Goal: Check status: Check status

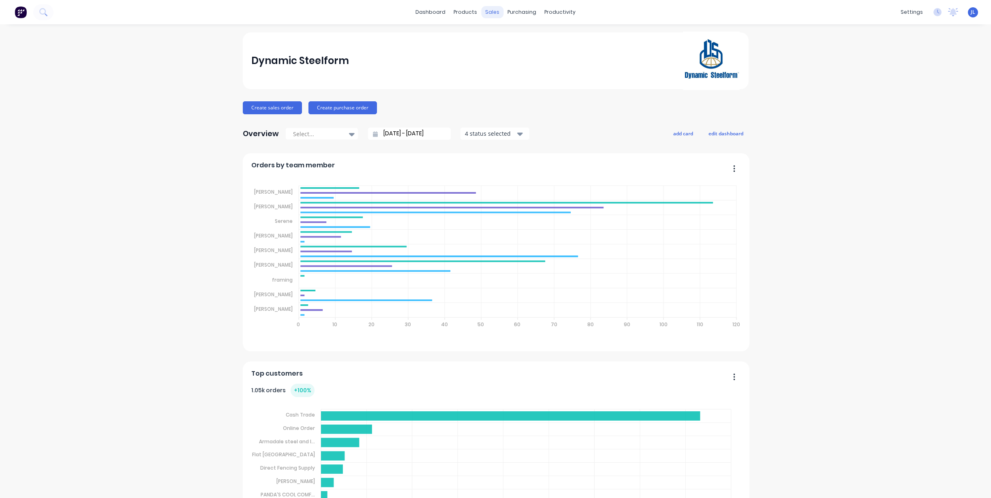
click at [488, 14] on div "sales" at bounding box center [492, 12] width 22 height 12
click at [502, 54] on div "Customers" at bounding box center [516, 54] width 29 height 7
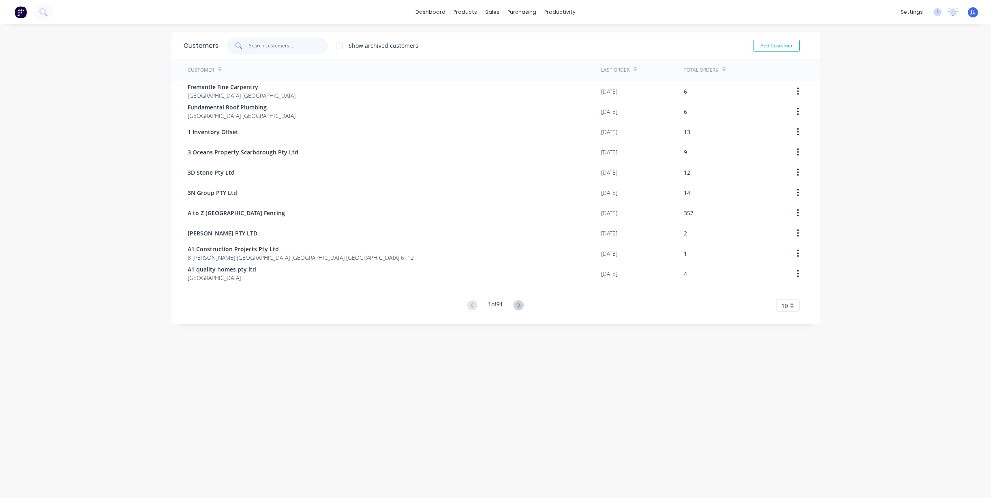
click at [266, 47] on input "text" at bounding box center [288, 46] width 79 height 16
drag, startPoint x: 273, startPoint y: 38, endPoint x: 274, endPoint y: 53, distance: 15.1
click at [274, 45] on input "text" at bounding box center [288, 46] width 79 height 16
click at [274, 53] on input "text" at bounding box center [288, 46] width 79 height 16
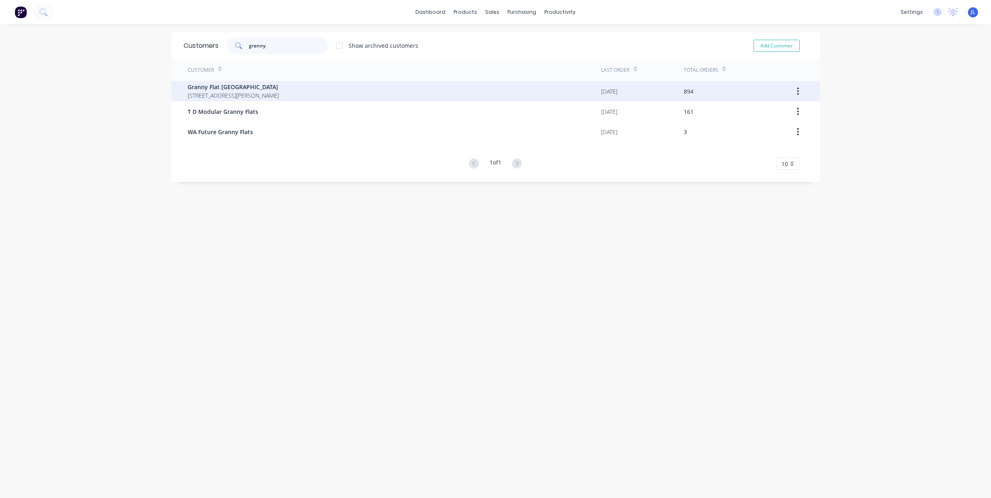
type input "granny"
click at [260, 93] on span "[STREET_ADDRESS][PERSON_NAME]" at bounding box center [233, 95] width 91 height 9
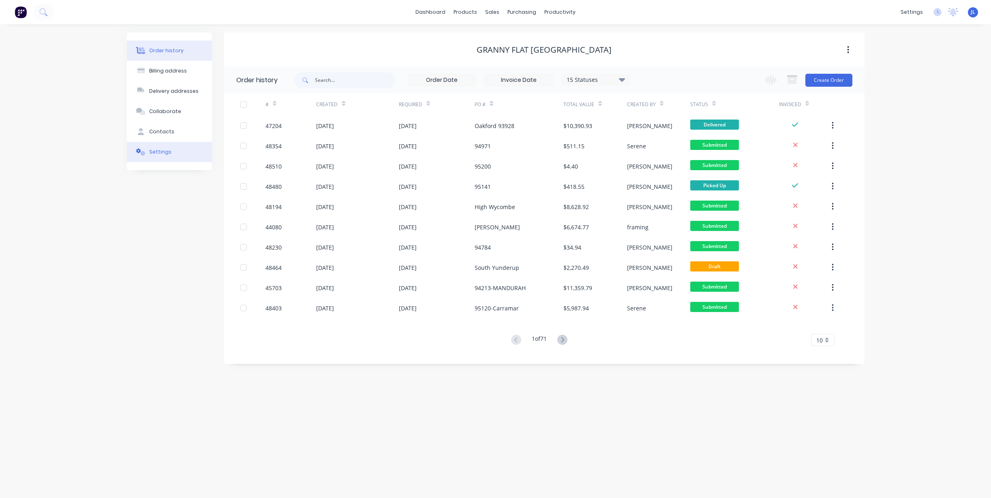
click at [159, 144] on button "Settings" at bounding box center [169, 152] width 85 height 20
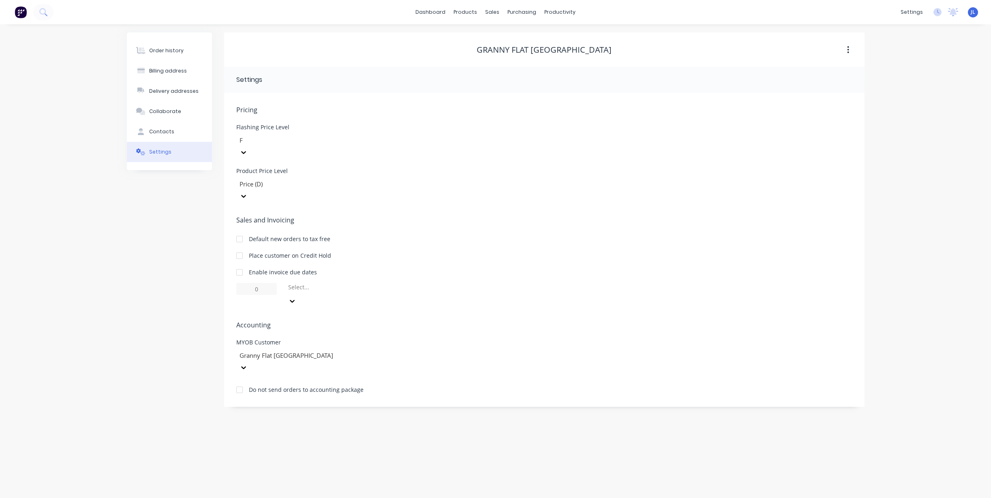
click at [237, 248] on div at bounding box center [239, 256] width 16 height 16
click at [167, 229] on div "Order history Billing address Delivery addresses Collaborate Contacts Settings" at bounding box center [169, 219] width 85 height 375
click at [142, 215] on div "Order history Billing address Delivery addresses Collaborate Contacts Settings" at bounding box center [169, 219] width 85 height 375
click at [171, 56] on button "Order history" at bounding box center [169, 51] width 85 height 20
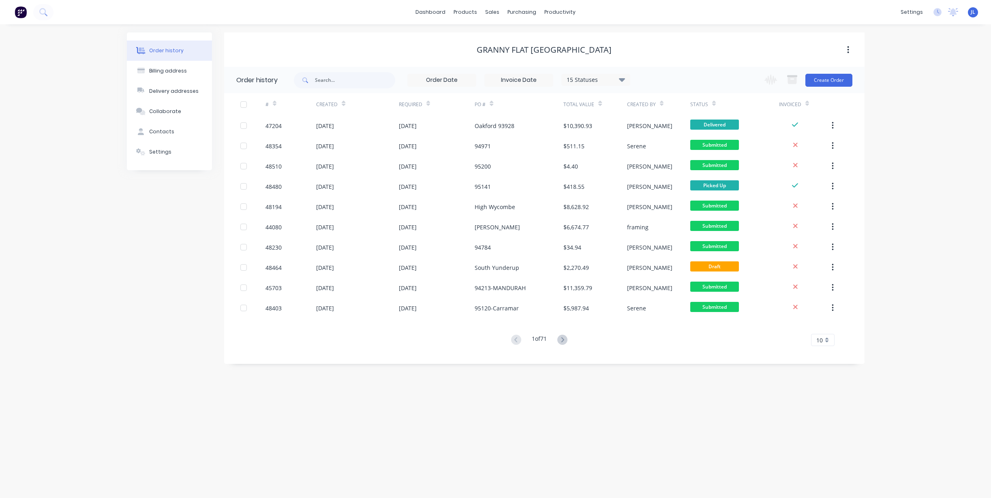
drag, startPoint x: 316, startPoint y: 13, endPoint x: 289, endPoint y: 15, distance: 26.5
click at [316, 13] on div "dashboard products sales purchasing productivity dashboard products Product Cat…" at bounding box center [495, 12] width 991 height 24
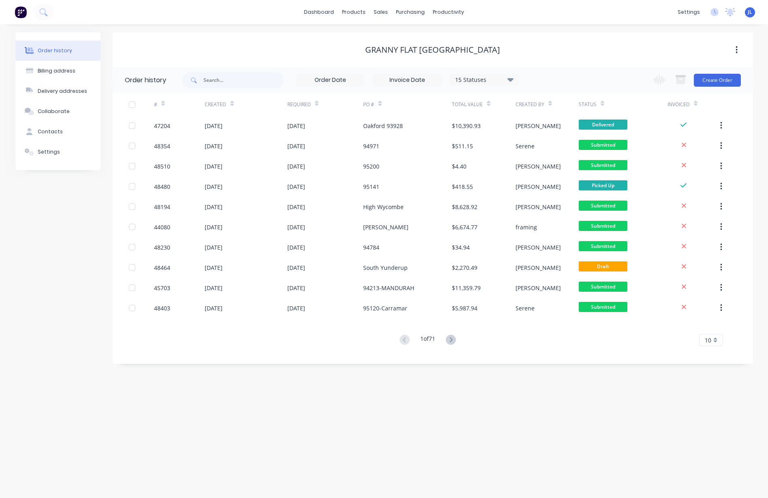
click at [149, 30] on div "Order history Billing address Delivery addresses Collaborate Contacts Settings …" at bounding box center [384, 261] width 768 height 474
click at [511, 79] on icon at bounding box center [510, 80] width 6 height 4
click at [551, 124] on label at bounding box center [551, 124] width 0 height 0
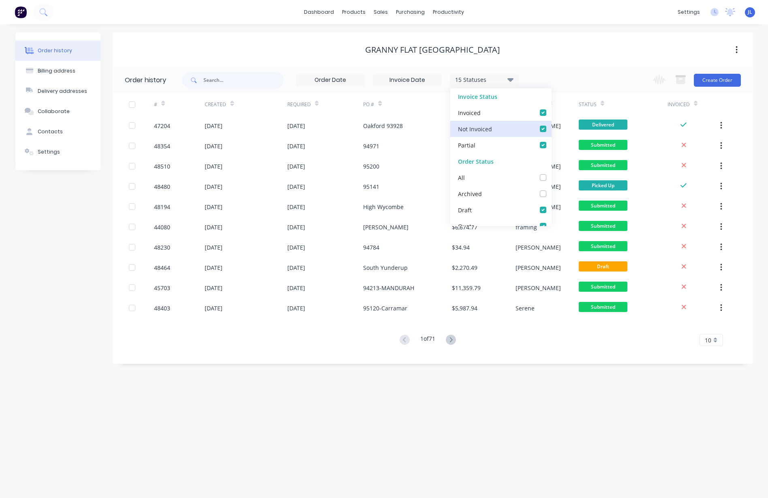
click at [551, 128] on Invoiced_checkbox_Invoice_1undefined "checkbox" at bounding box center [554, 128] width 6 height 8
checkbox Invoiced_checkbox_Invoice_1undefined "false"
click at [570, 60] on div "Granny Flat [GEOGRAPHIC_DATA]" at bounding box center [433, 49] width 641 height 34
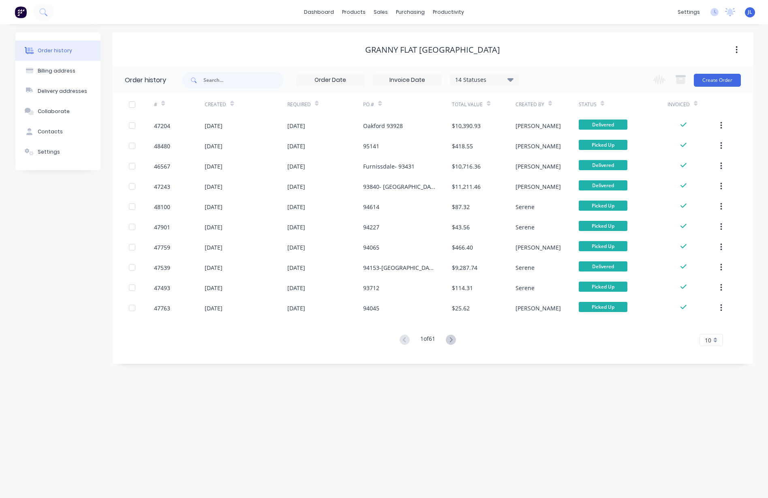
click at [198, 24] on div "Order history Billing address Delivery addresses Collaborate Contacts Settings …" at bounding box center [384, 261] width 768 height 474
click at [455, 338] on icon at bounding box center [451, 340] width 10 height 10
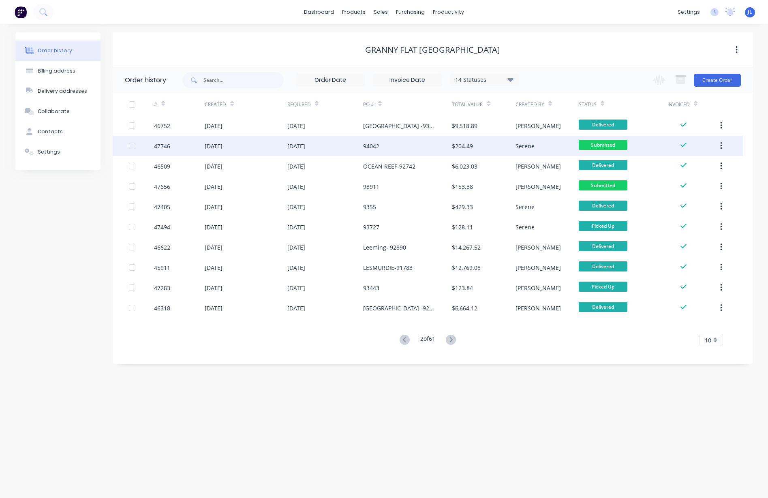
click at [265, 148] on div "[DATE]" at bounding box center [246, 146] width 82 height 20
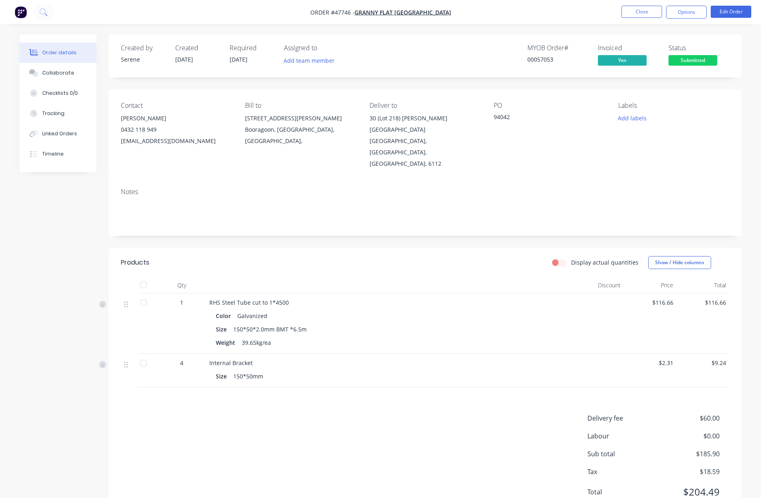
click at [705, 61] on span "Submitted" at bounding box center [692, 60] width 49 height 10
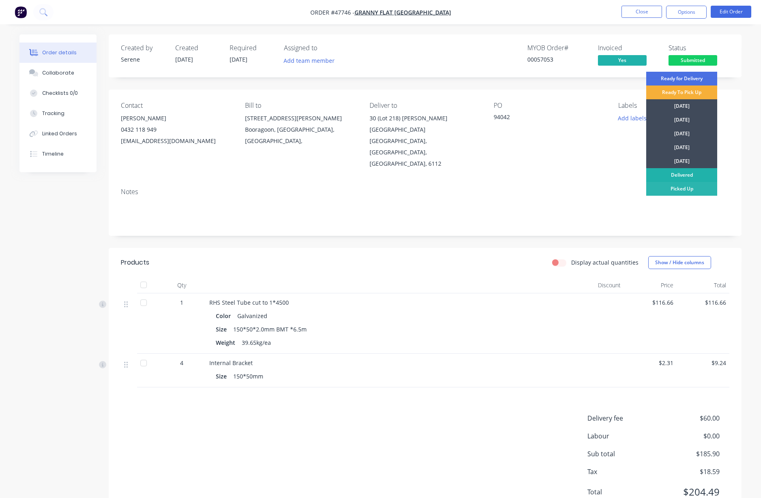
click at [682, 175] on div "Delivered" at bounding box center [681, 175] width 71 height 14
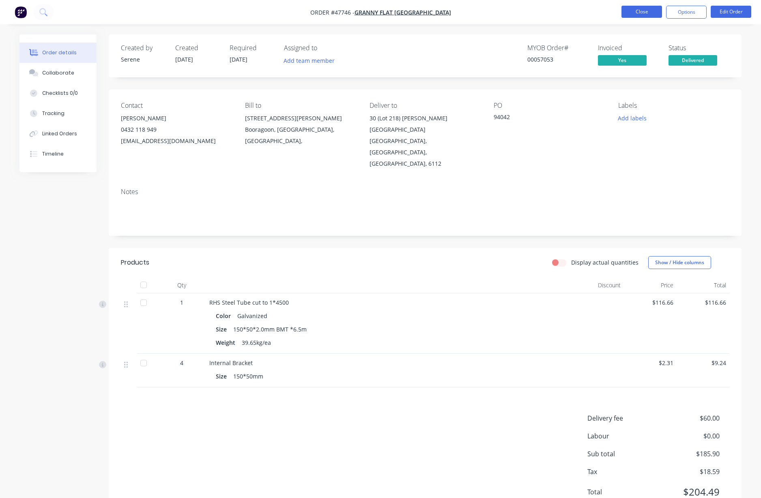
click at [631, 15] on button "Close" at bounding box center [641, 12] width 41 height 12
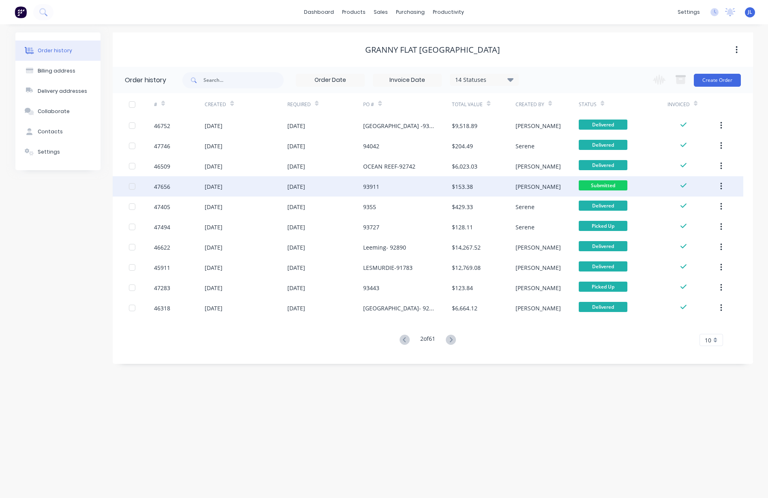
click at [435, 191] on div "93911" at bounding box center [407, 186] width 89 height 20
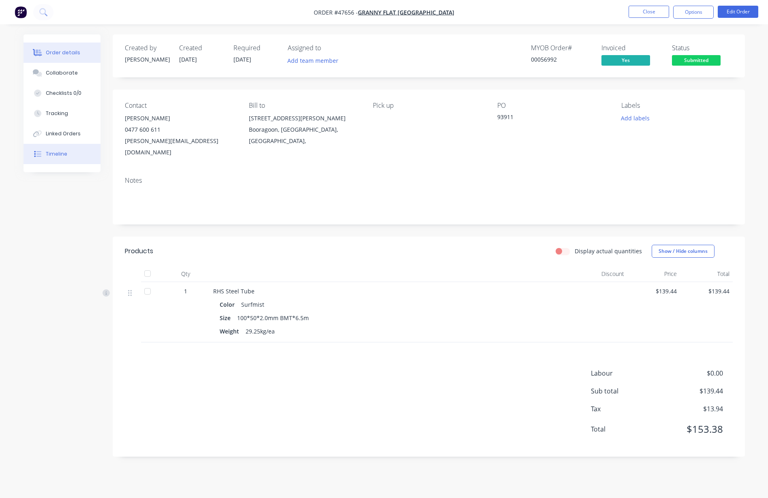
click at [69, 158] on button "Timeline" at bounding box center [62, 154] width 77 height 20
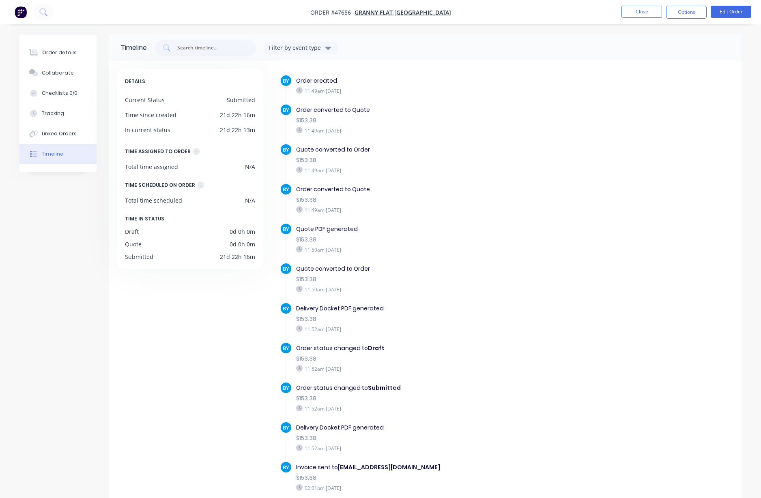
scroll to position [38, 0]
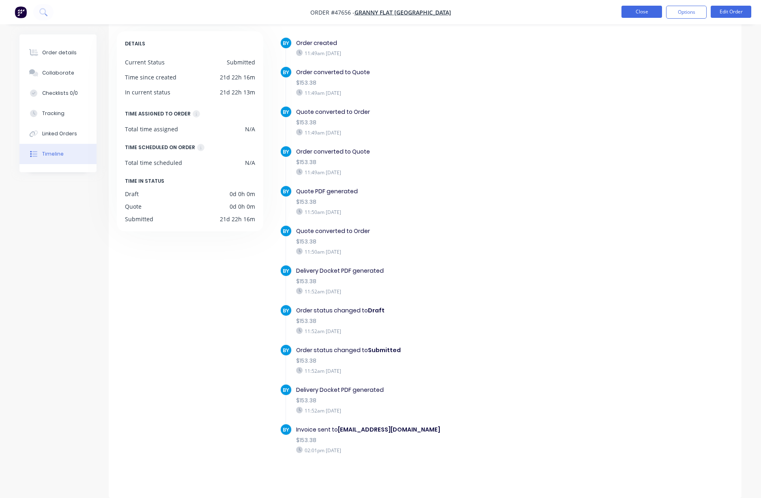
click at [633, 13] on button "Close" at bounding box center [641, 12] width 41 height 12
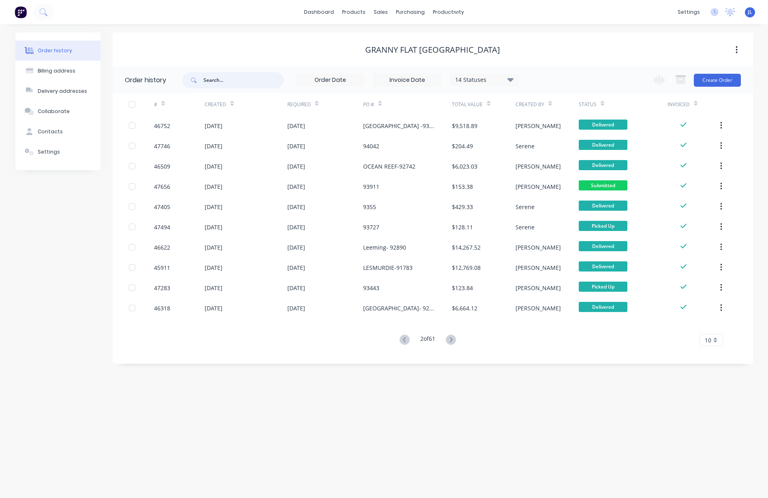
click at [250, 81] on input "text" at bounding box center [244, 80] width 80 height 16
type input "57019"
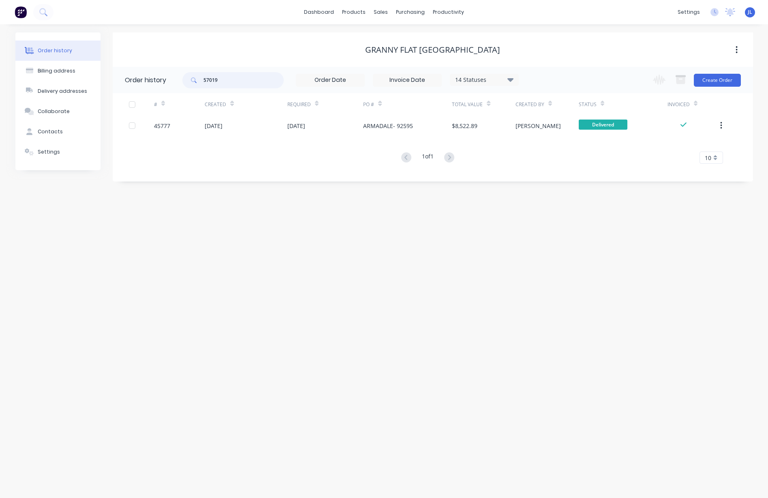
drag, startPoint x: 263, startPoint y: 78, endPoint x: 135, endPoint y: 77, distance: 127.3
click at [135, 77] on header "Order history 57019 14 Statuses Invoice Status Invoiced Not Invoiced Partial Or…" at bounding box center [433, 80] width 641 height 26
type input "57018"
drag, startPoint x: 266, startPoint y: 81, endPoint x: 125, endPoint y: 84, distance: 141.1
click at [125, 84] on header "Order history 57018 14 Statuses Invoice Status Invoiced Not Invoiced Partial Or…" at bounding box center [433, 80] width 641 height 26
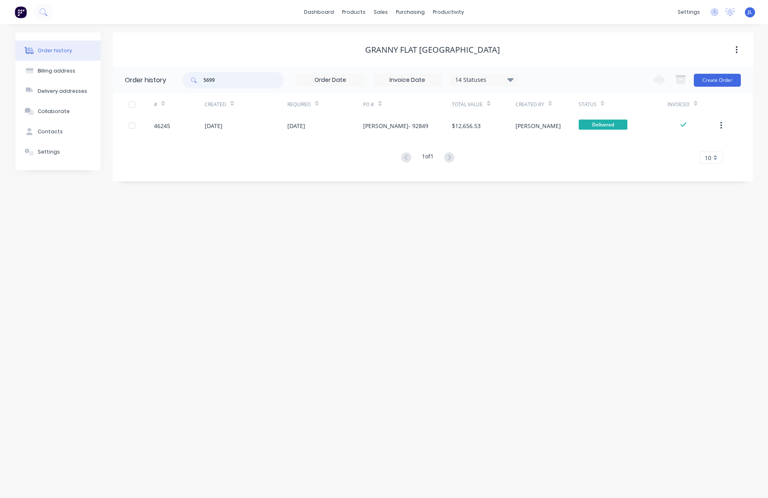
type input "56992"
drag, startPoint x: 221, startPoint y: 77, endPoint x: 172, endPoint y: 79, distance: 49.1
click at [172, 79] on header "Order history 56992 14 Statuses Invoice Status Invoiced Not Invoiced Partial Or…" at bounding box center [433, 80] width 641 height 26
type input "55851"
drag, startPoint x: 243, startPoint y: 79, endPoint x: 178, endPoint y: 80, distance: 65.7
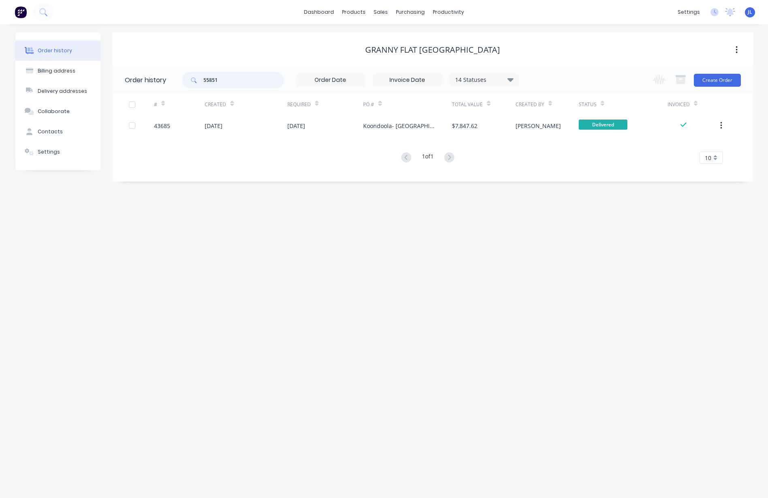
click at [178, 80] on header "Order history 55851 14 Statuses Invoice Status Invoiced Not Invoiced Partial Or…" at bounding box center [433, 80] width 641 height 26
drag, startPoint x: 392, startPoint y: 44, endPoint x: 383, endPoint y: 12, distance: 33.4
click at [392, 44] on div "Granny Flat [GEOGRAPHIC_DATA]" at bounding box center [433, 50] width 641 height 15
click at [238, 87] on input "55851" at bounding box center [244, 80] width 80 height 16
click at [238, 86] on input "55851" at bounding box center [244, 80] width 80 height 16
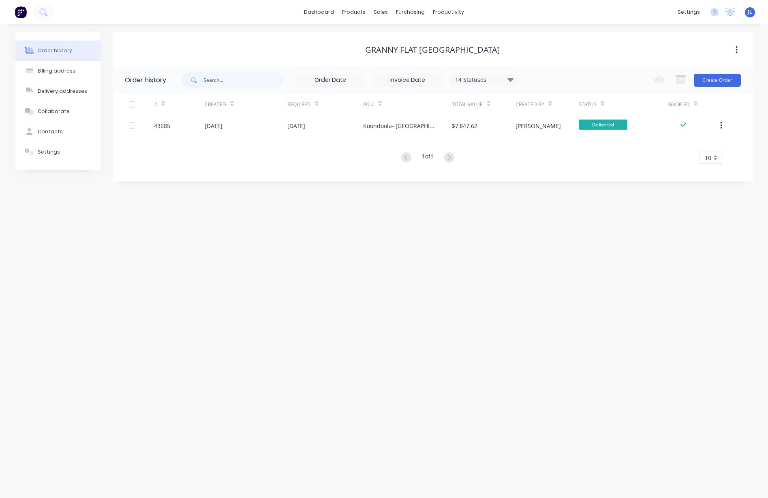
click at [379, 49] on div "Granny Flat [GEOGRAPHIC_DATA]" at bounding box center [433, 50] width 641 height 10
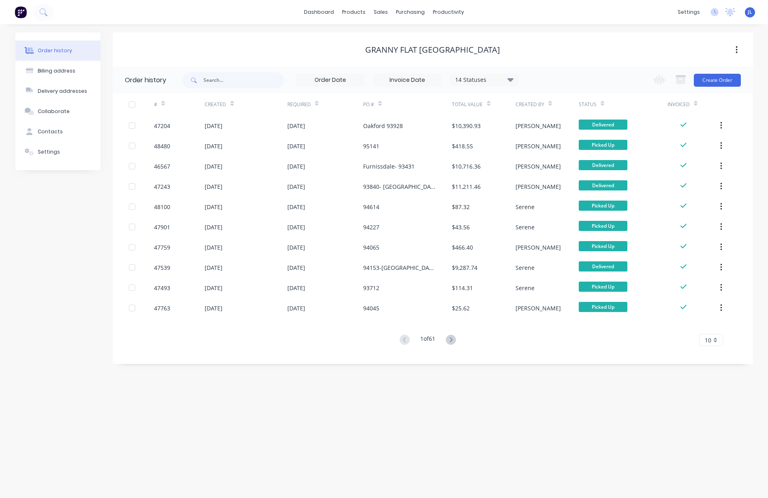
click at [511, 79] on icon at bounding box center [510, 80] width 6 height 4
click at [551, 124] on label at bounding box center [551, 124] width 0 height 0
click at [551, 129] on Invoiced_checkbox_Invoice_1undefined "checkbox" at bounding box center [554, 128] width 6 height 8
checkbox Invoiced_checkbox_Invoice_1undefined "true"
click at [546, 57] on div "Granny Flat [GEOGRAPHIC_DATA]" at bounding box center [433, 49] width 641 height 34
